Goal: Information Seeking & Learning: Learn about a topic

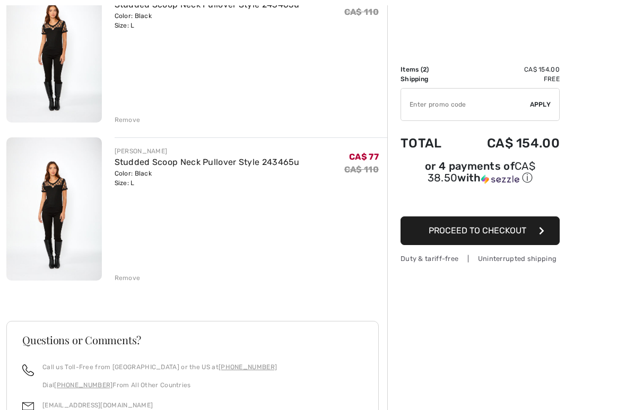
scroll to position [167, 0]
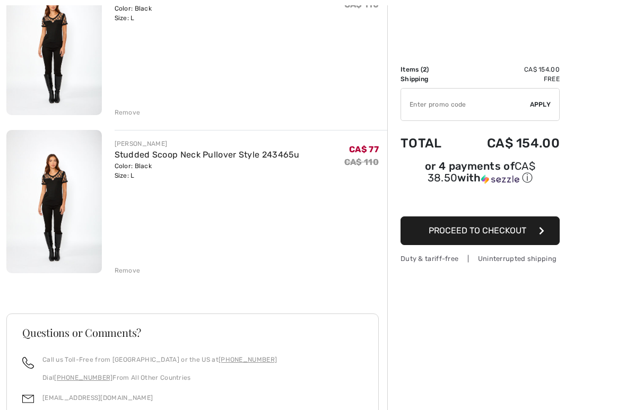
click at [136, 277] on div "FRANK LYMAN Studded Scoop Neck Pullover Style 243465u Color: Black Size: L Fina…" at bounding box center [196, 264] width 381 height 584
click at [128, 273] on div "Remove" at bounding box center [128, 271] width 26 height 10
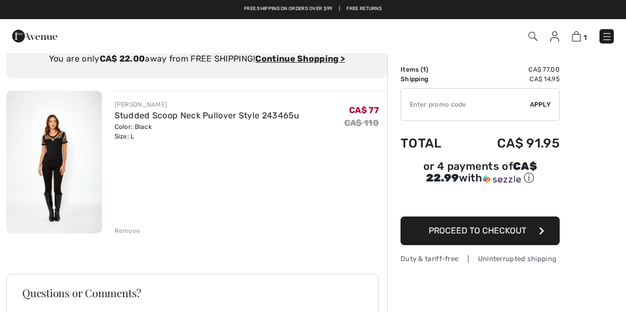
scroll to position [0, 0]
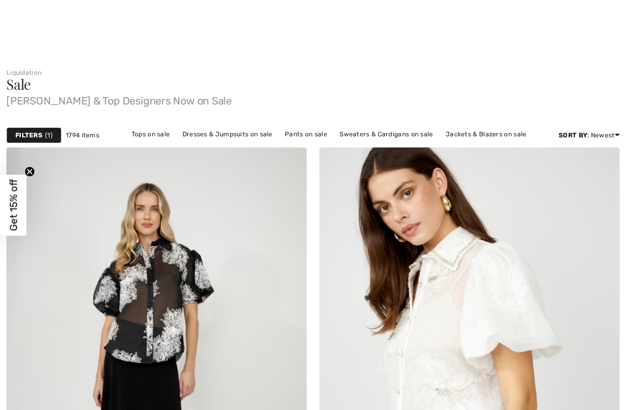
checkbox input "true"
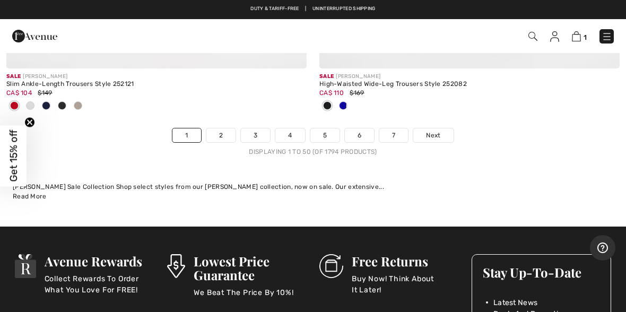
scroll to position [12965, 0]
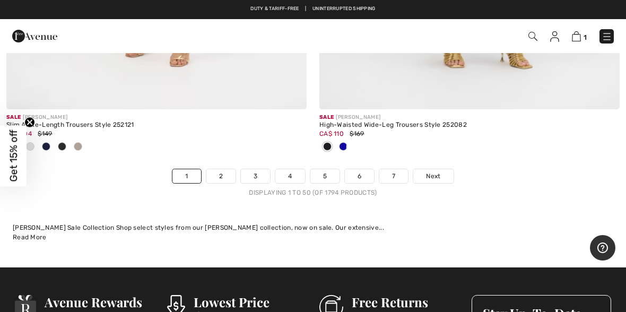
click at [436, 171] on span "Next" at bounding box center [433, 176] width 14 height 10
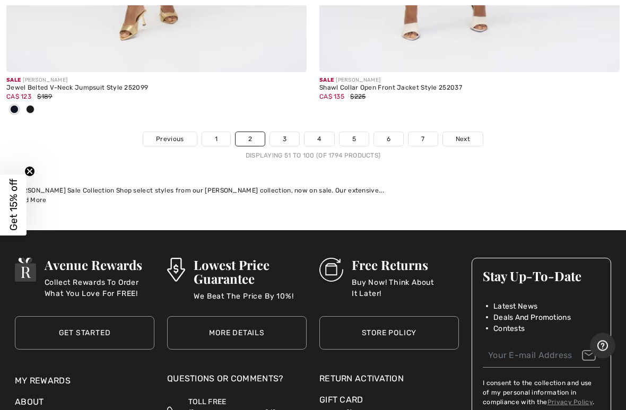
scroll to position [13129, 0]
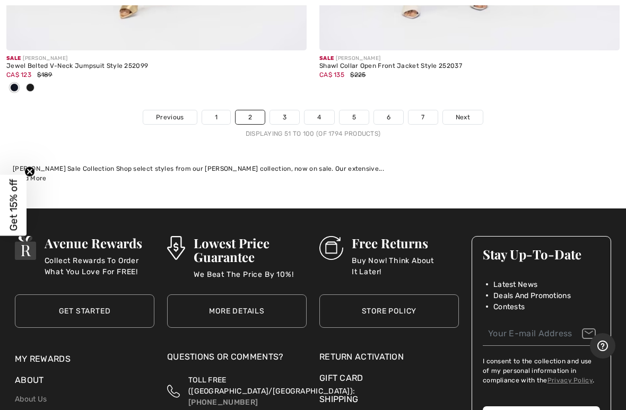
click at [469, 113] on span "Next" at bounding box center [463, 118] width 14 height 10
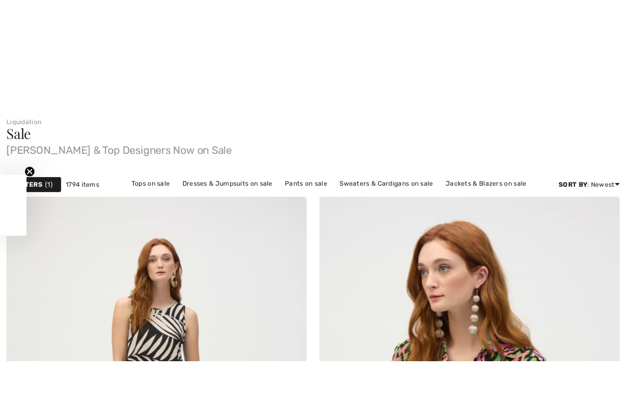
scroll to position [450, 0]
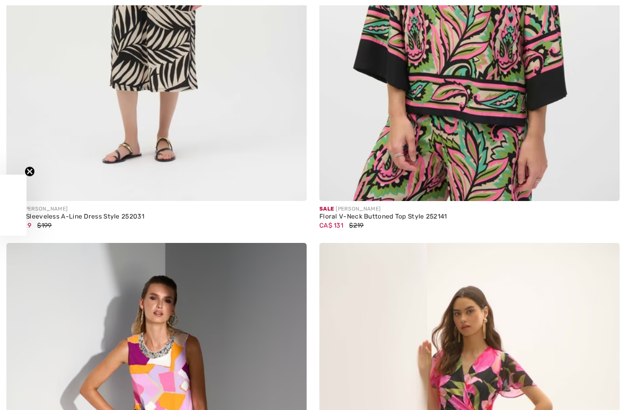
checkbox input "true"
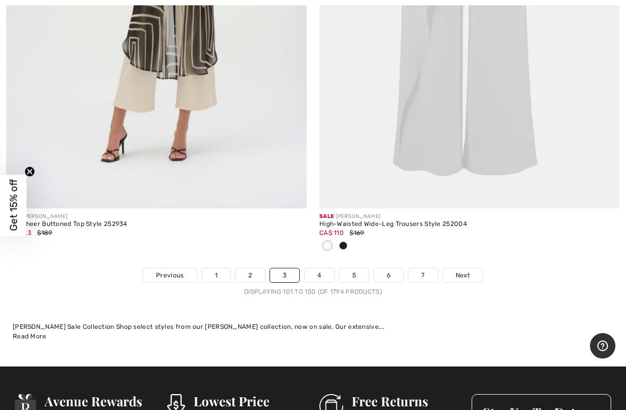
scroll to position [12808, 0]
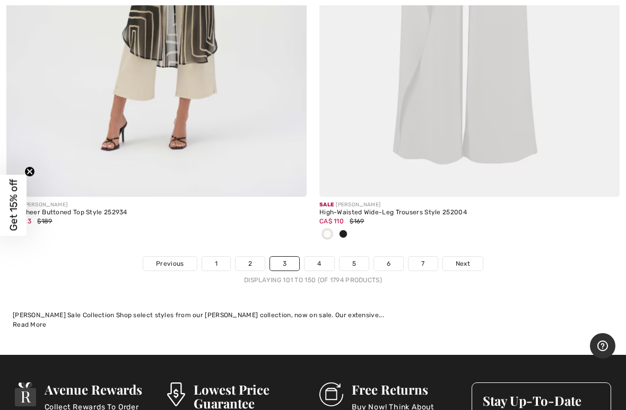
click at [469, 259] on span "Next" at bounding box center [463, 264] width 14 height 10
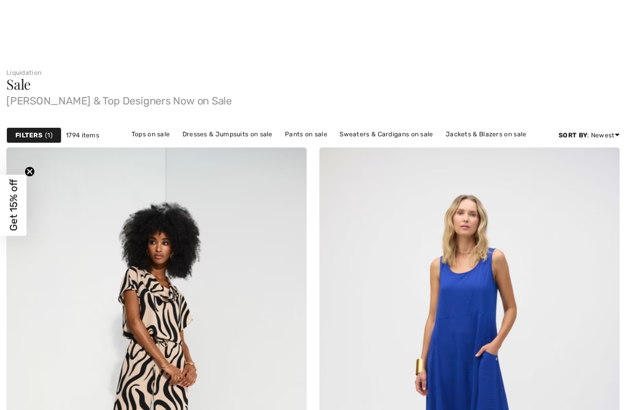
checkbox input "true"
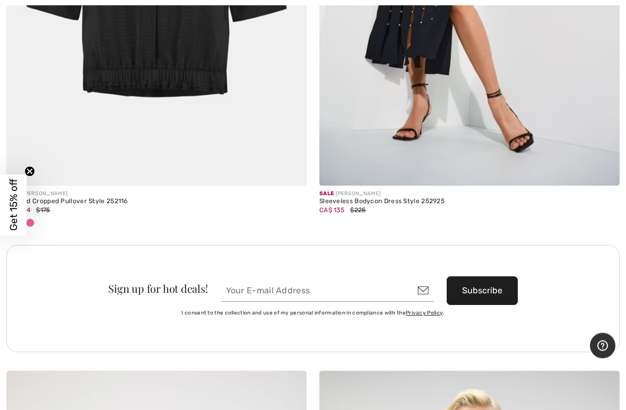
scroll to position [5983, 0]
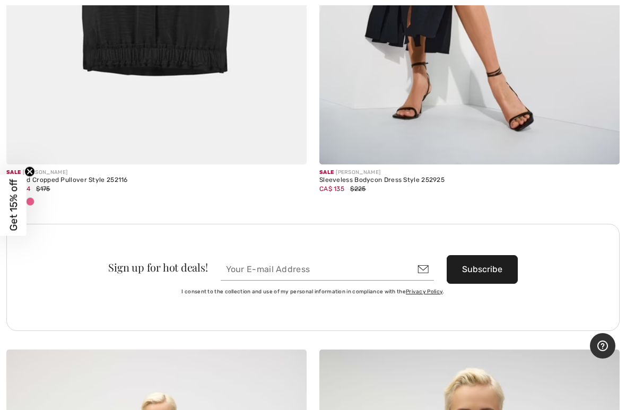
click at [484, 261] on button "Subscribe" at bounding box center [482, 269] width 71 height 29
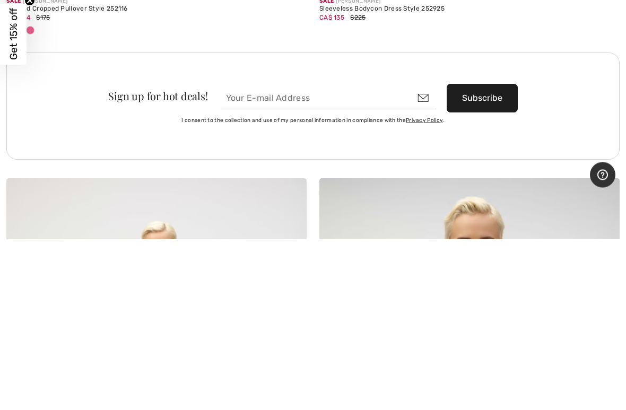
click at [584, 284] on div "I consent to the collection and use of my personal information in compliance wi…" at bounding box center [313, 292] width 588 height 16
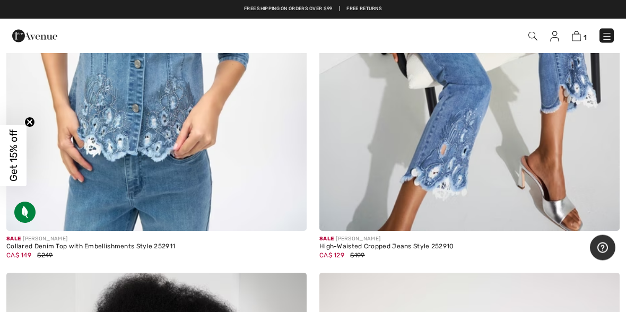
scroll to position [10083, 0]
